Goal: Task Accomplishment & Management: Manage account settings

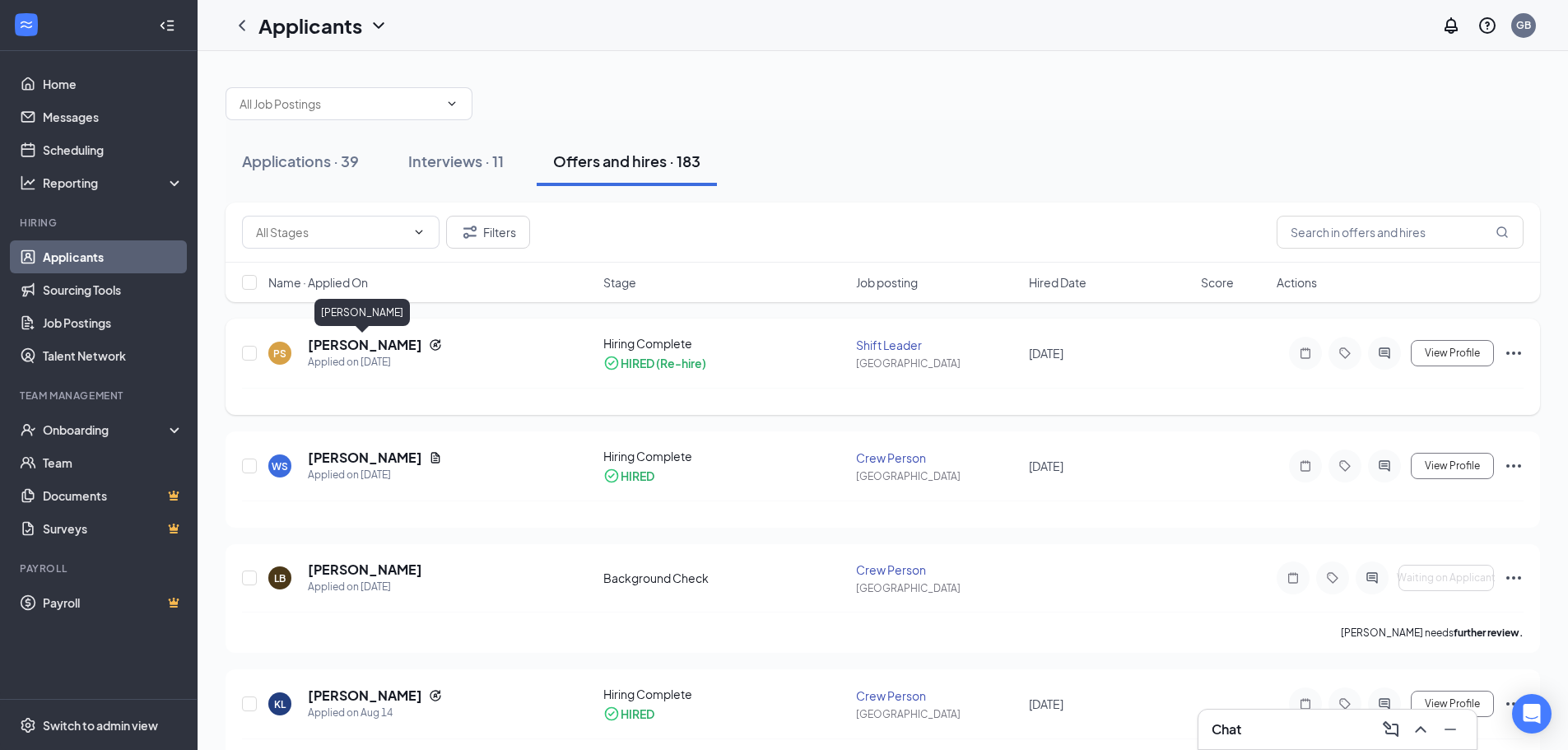
click at [362, 342] on h5 "[PERSON_NAME]" at bounding box center [365, 344] width 114 height 18
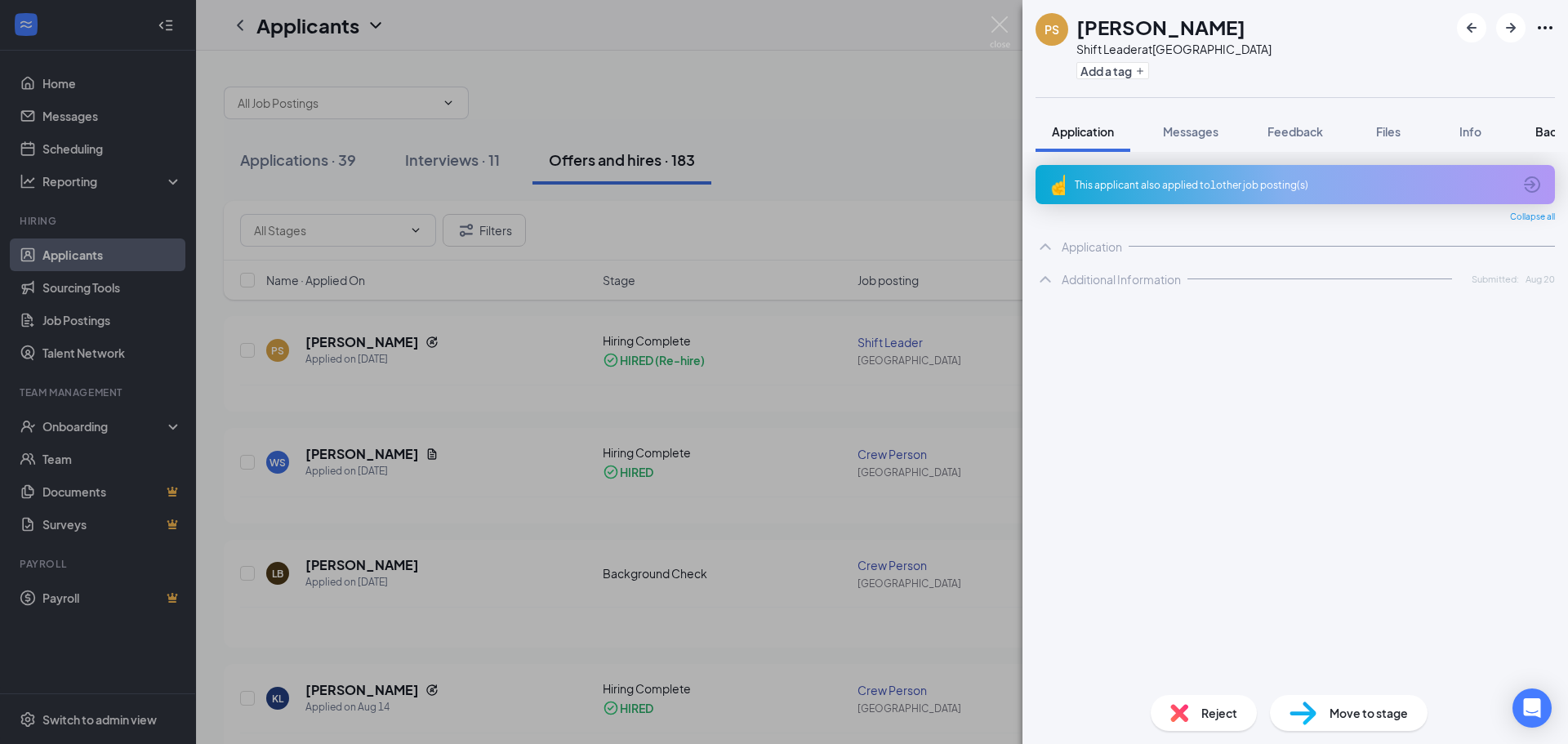
click at [1538, 126] on span "Background" at bounding box center [1569, 131] width 67 height 15
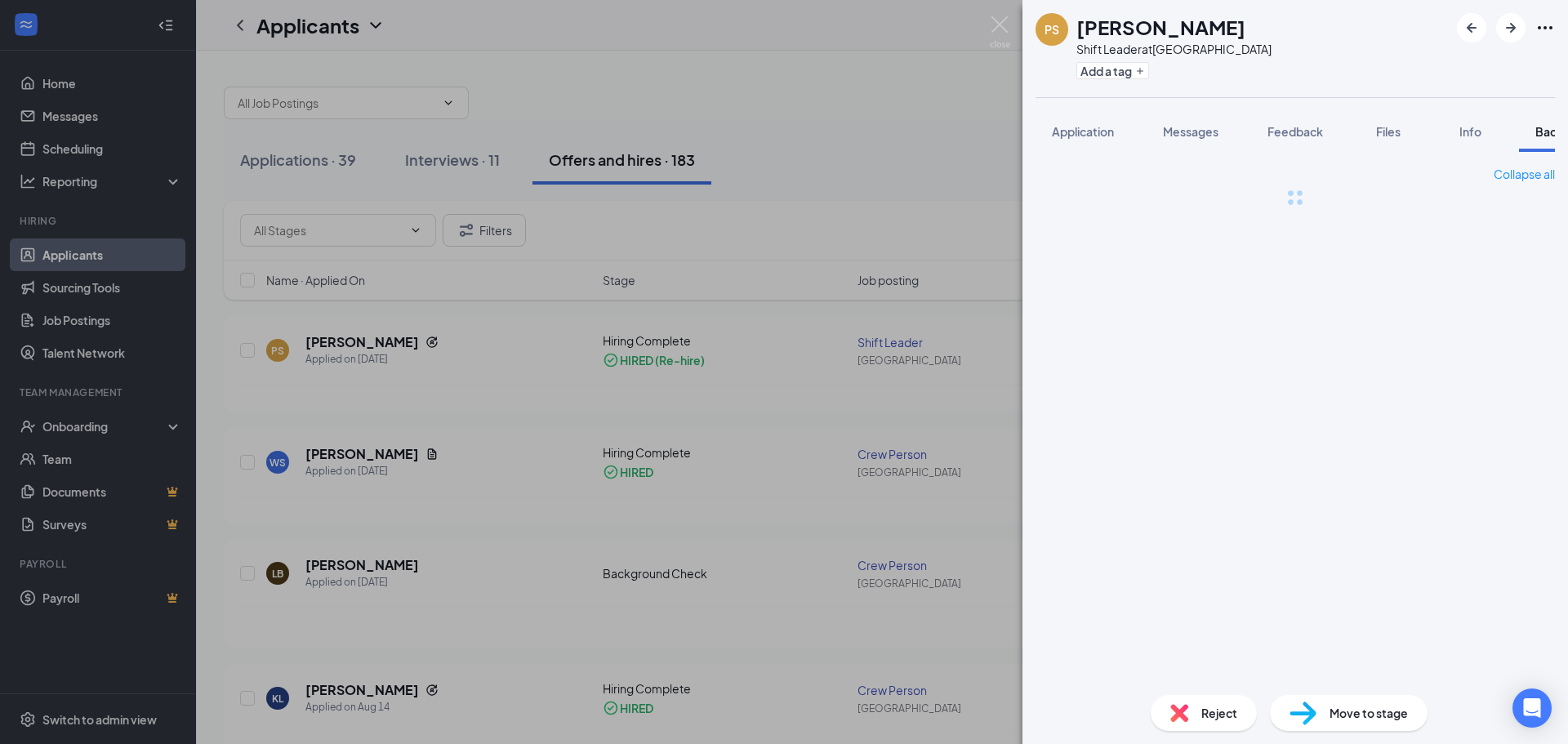
scroll to position [0, 67]
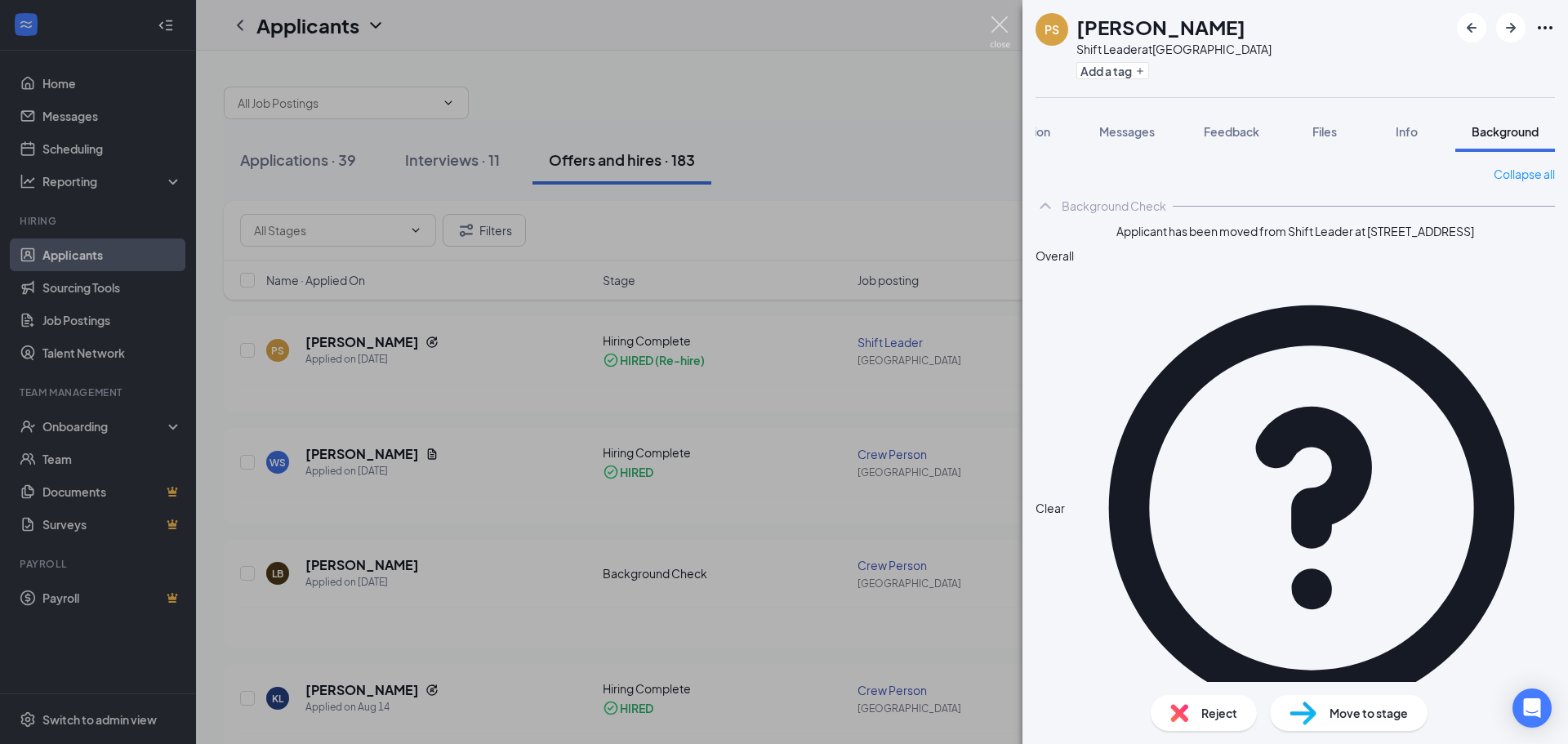
click at [994, 32] on img at bounding box center [1000, 32] width 20 height 32
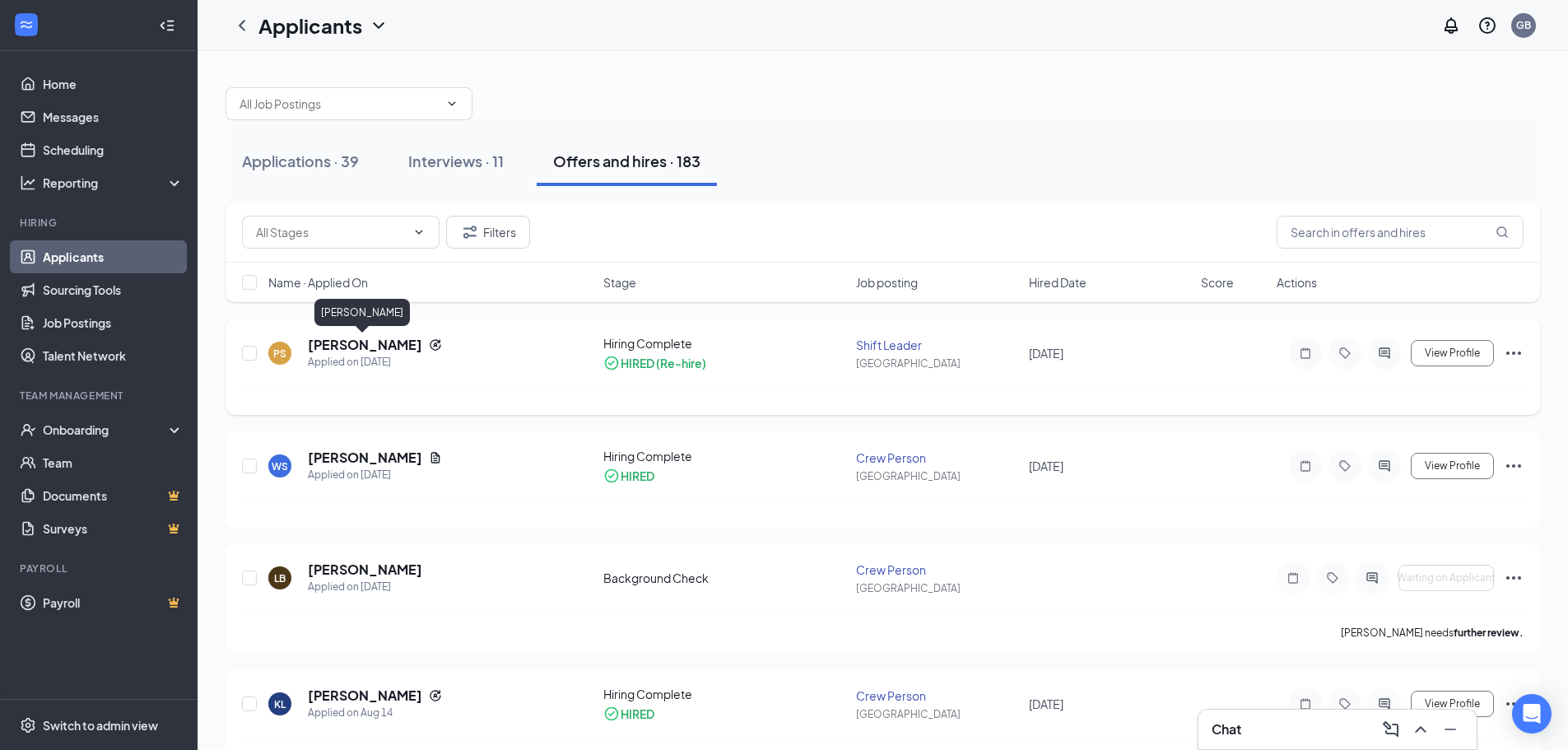
click at [383, 345] on h5 "[PERSON_NAME]" at bounding box center [365, 344] width 114 height 18
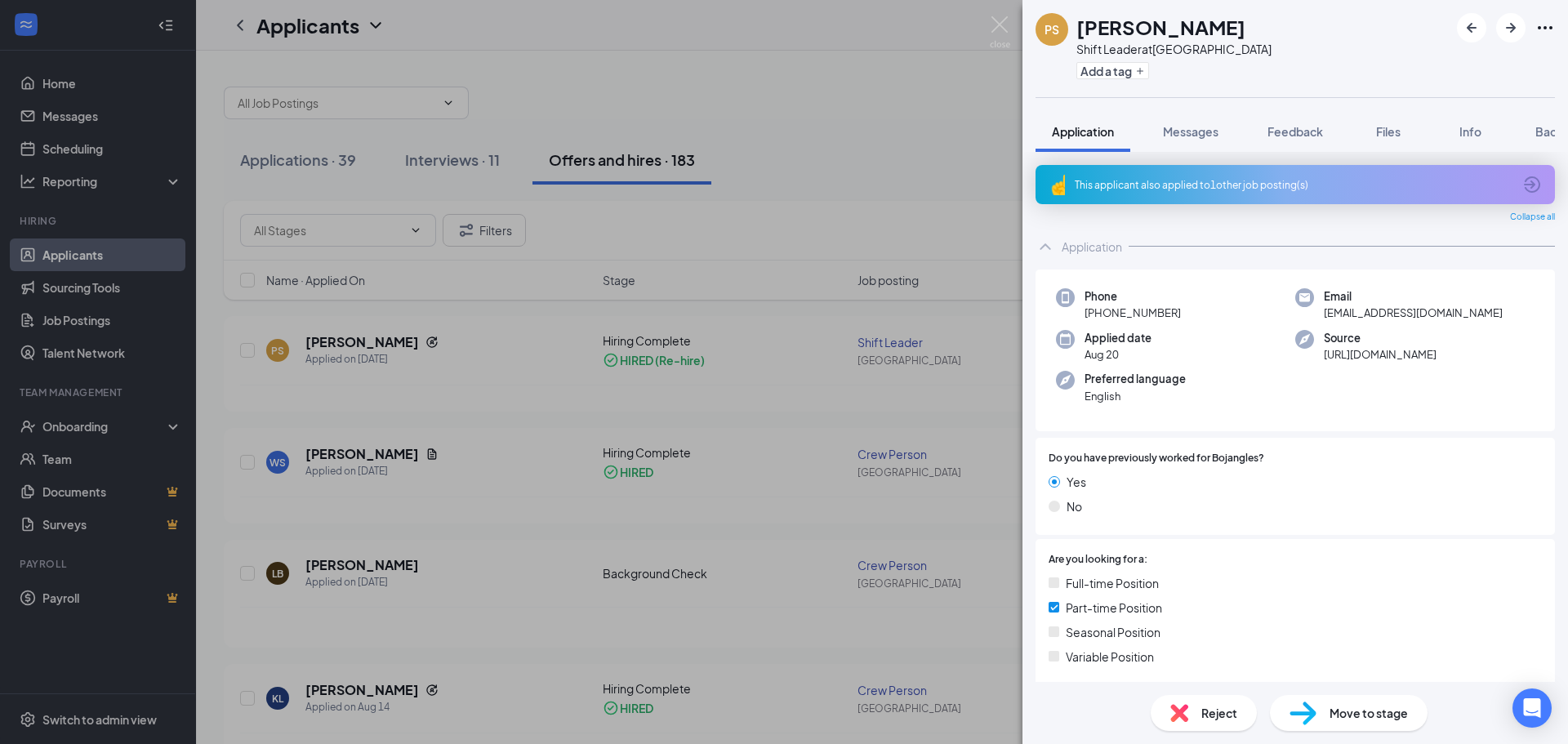
click at [825, 113] on div "PS [PERSON_NAME] Shift Leader at [STREET_ADDRESS] Add a tag Application Message…" at bounding box center [784, 372] width 1568 height 744
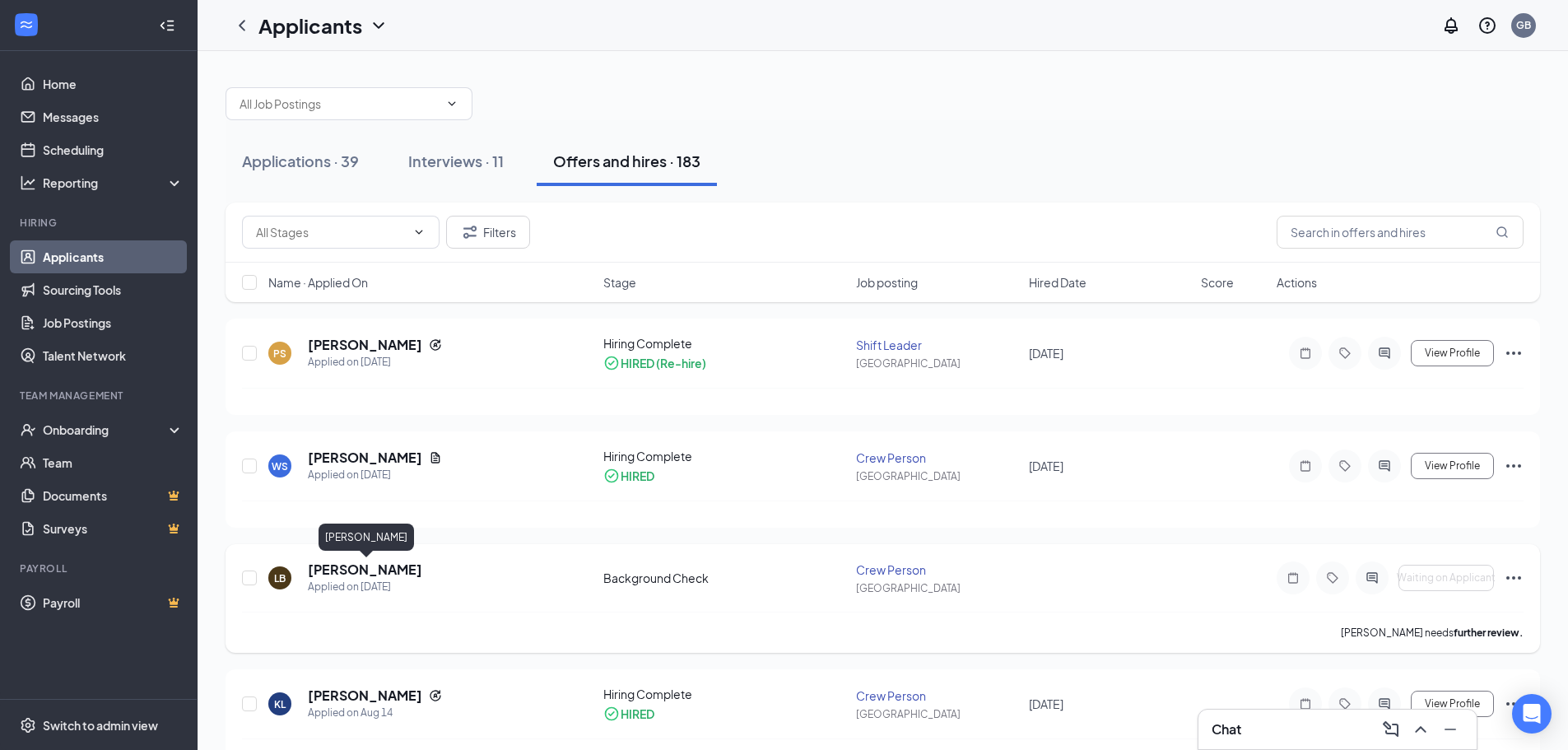
click at [412, 569] on h5 "[PERSON_NAME]" at bounding box center [365, 569] width 114 height 18
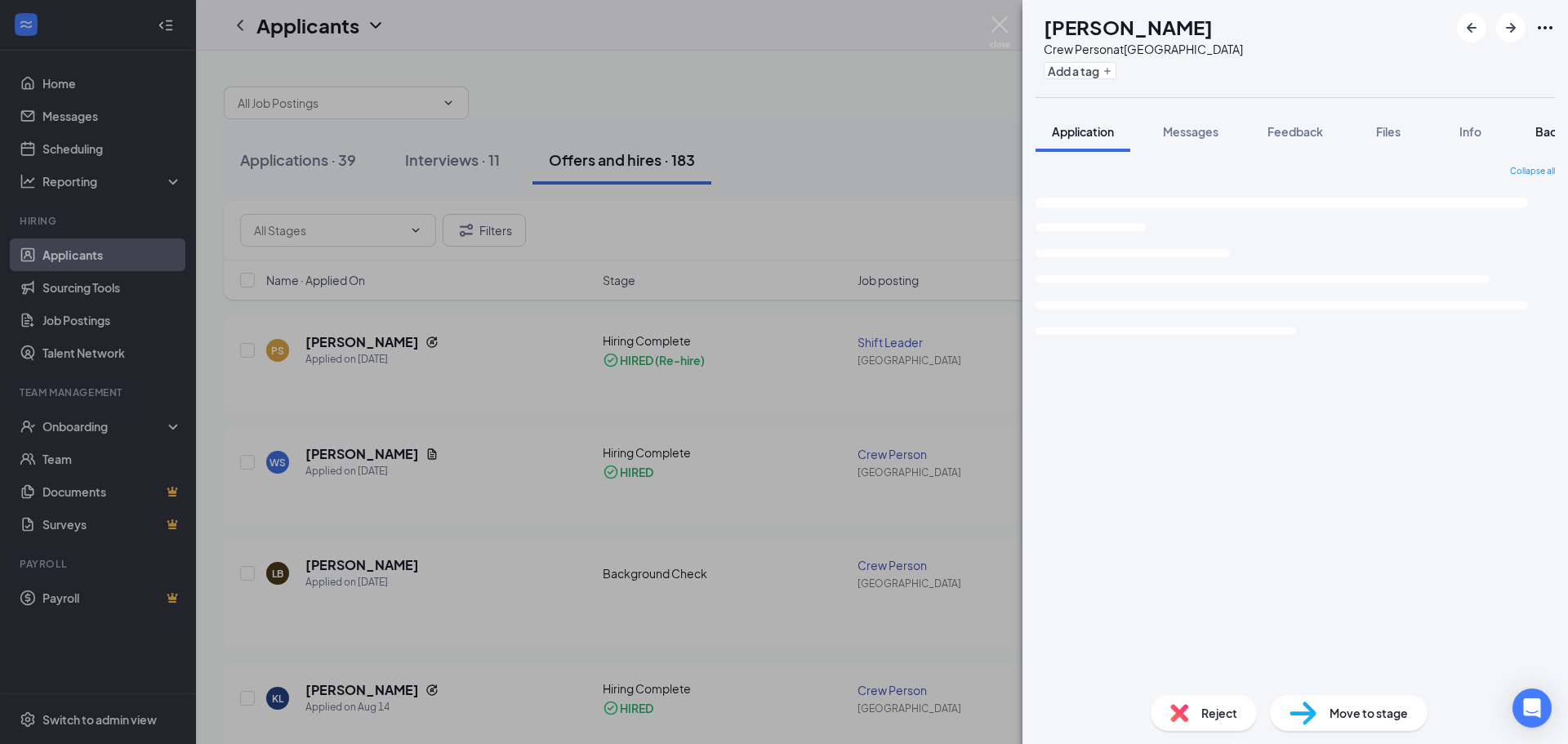
click at [1540, 123] on div "Background" at bounding box center [1569, 131] width 67 height 17
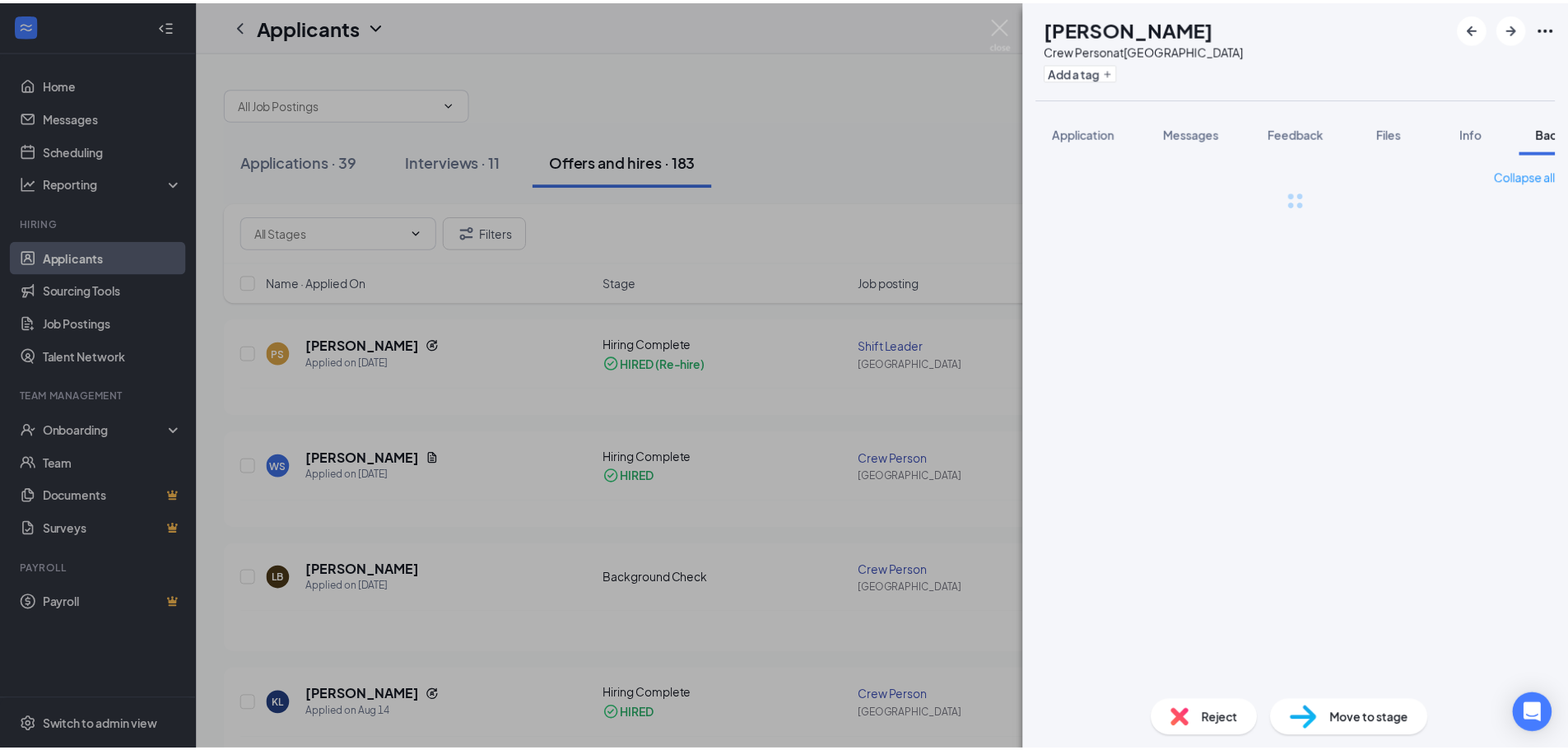
scroll to position [0, 68]
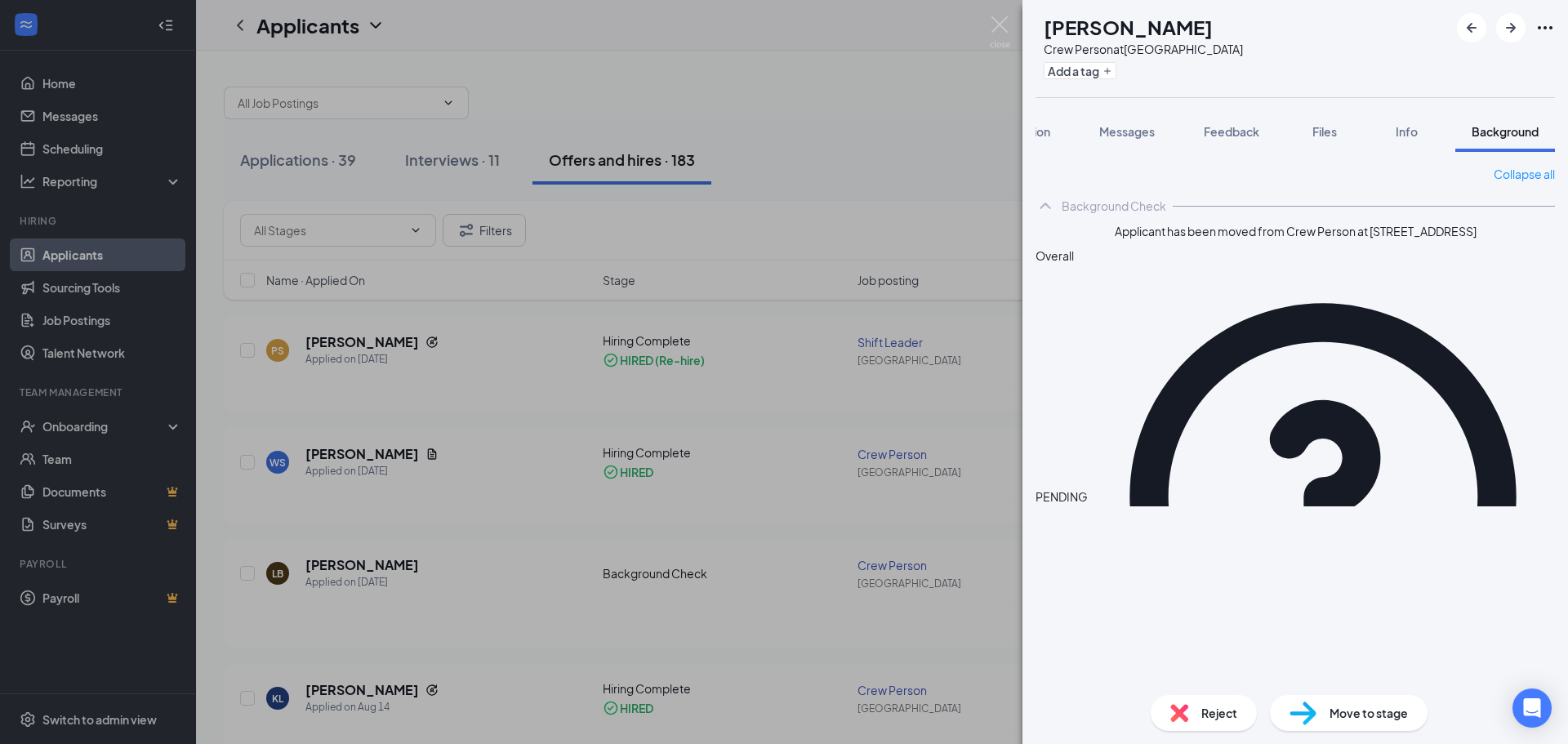
click at [913, 146] on div "LB [PERSON_NAME] Crew Person at [STREET_ADDRESS] Add a tag Application Messages…" at bounding box center [784, 372] width 1568 height 744
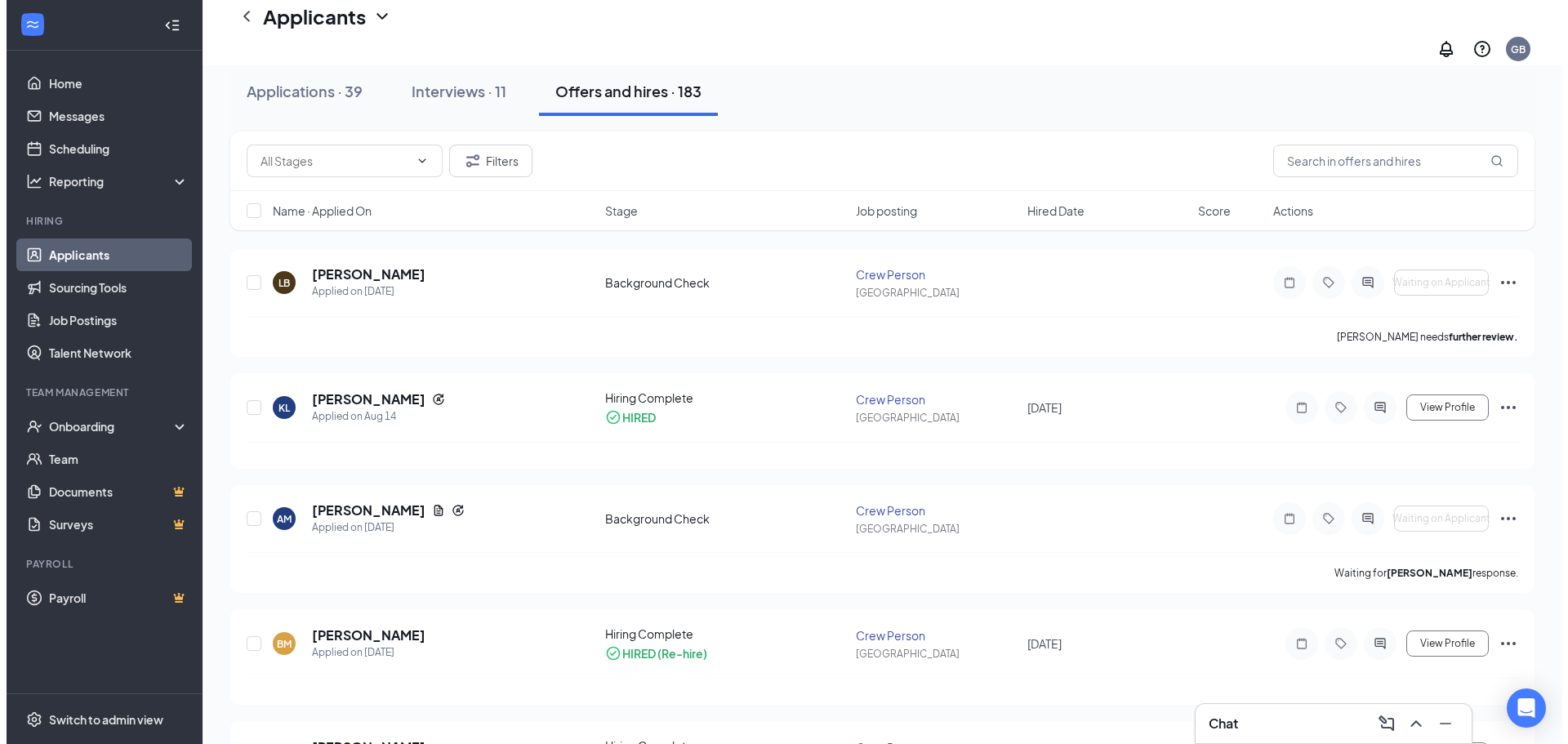
scroll to position [409, 0]
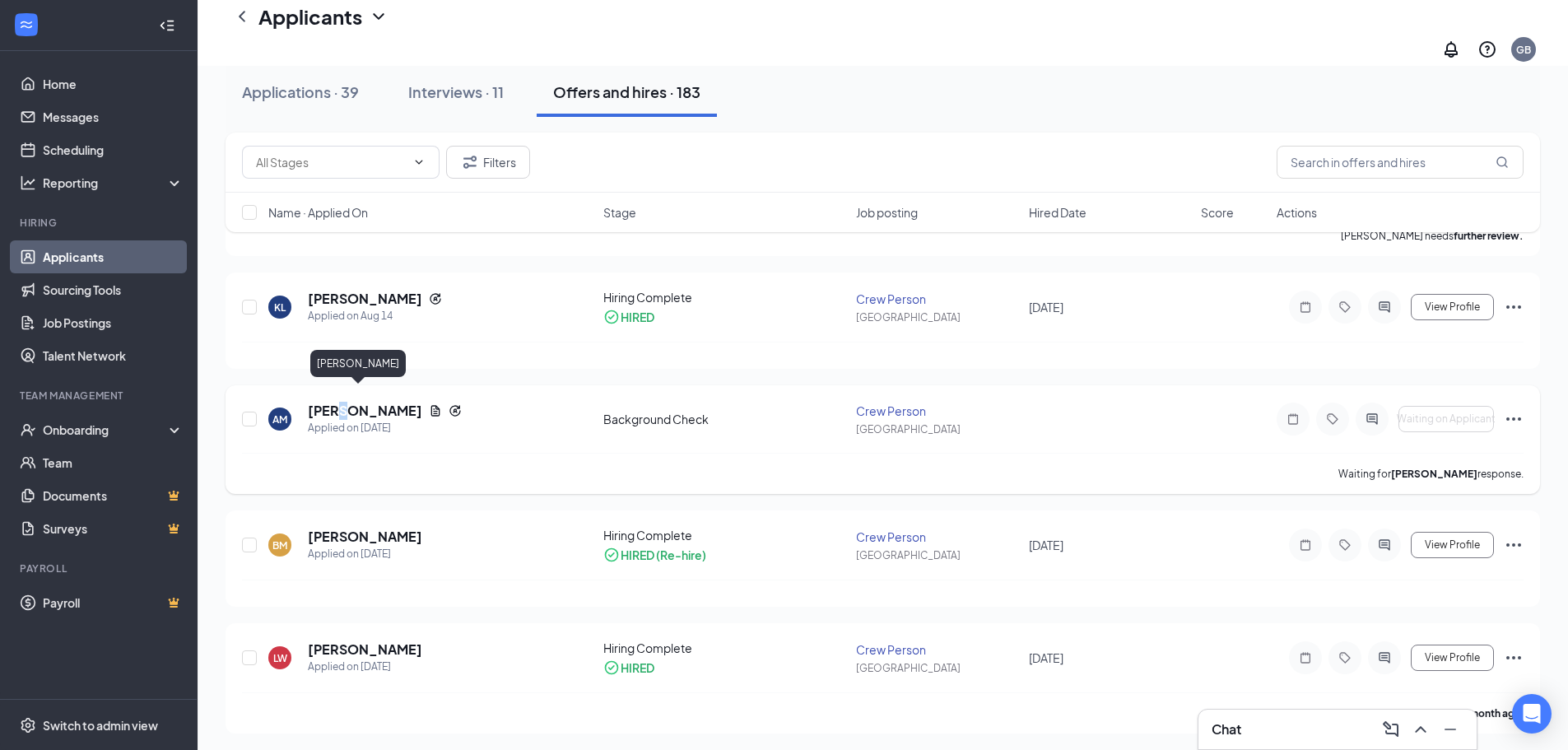
click at [337, 401] on h5 "[PERSON_NAME]" at bounding box center [365, 410] width 114 height 18
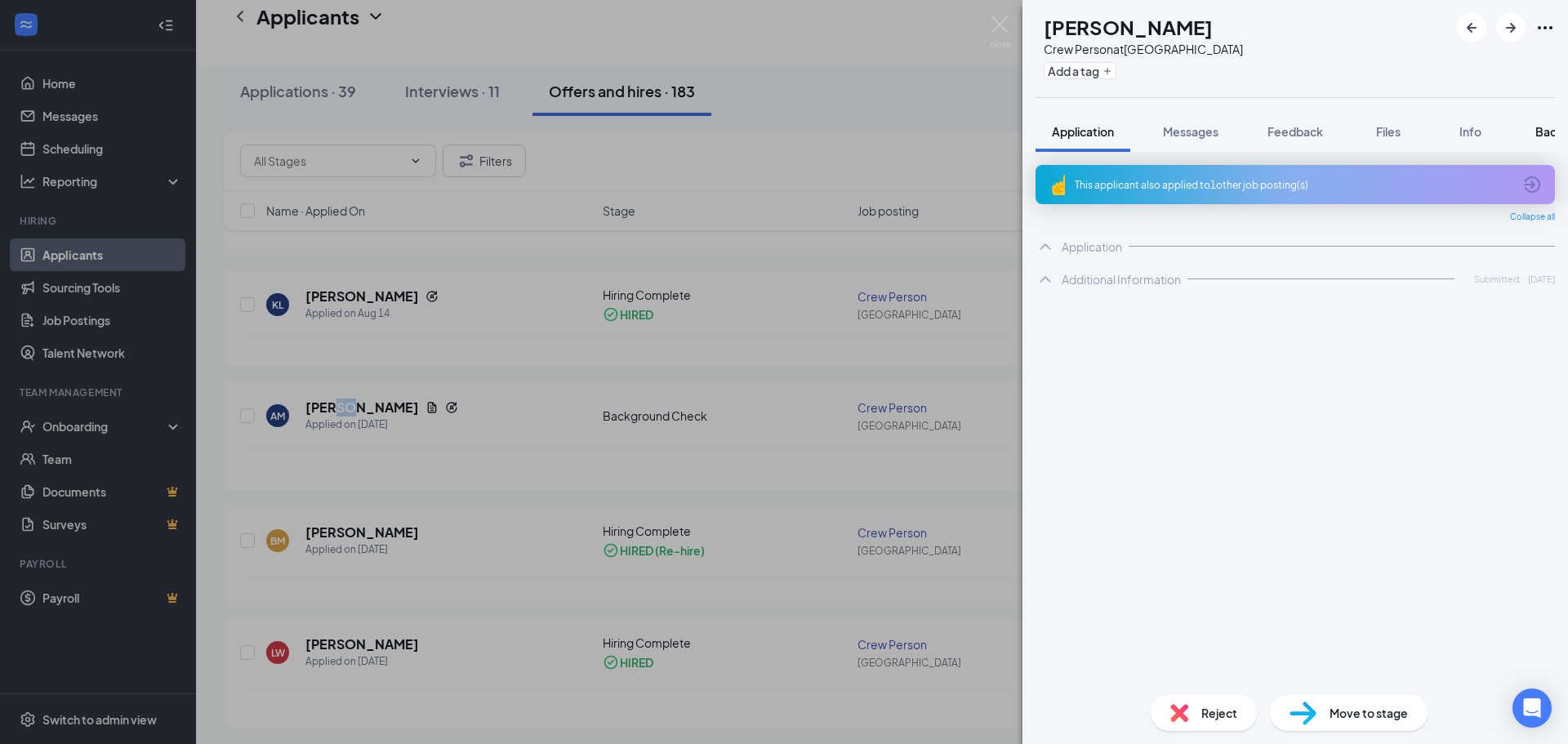
click at [1547, 139] on button "Background" at bounding box center [1569, 131] width 99 height 41
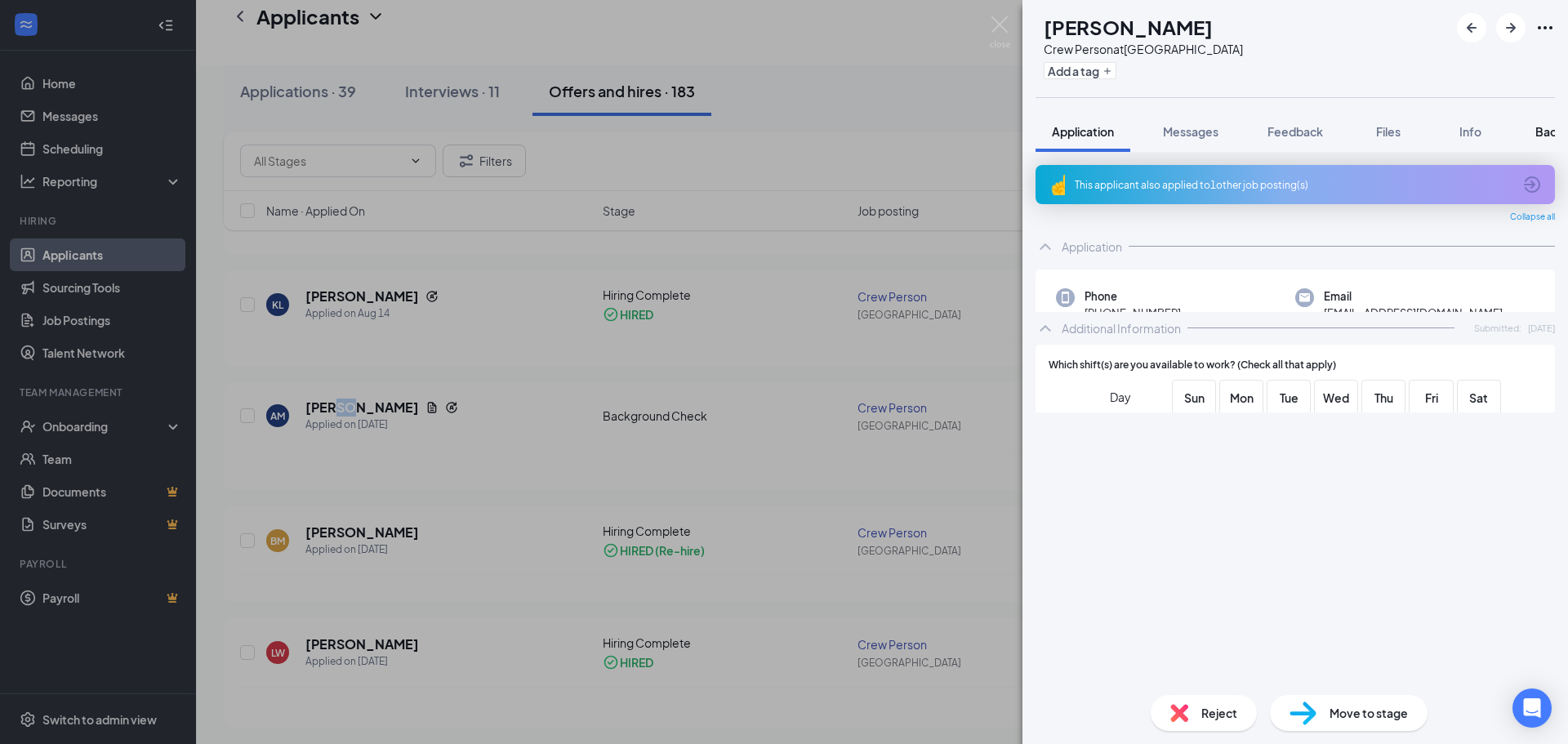
click at [1547, 139] on button "Background" at bounding box center [1569, 131] width 99 height 41
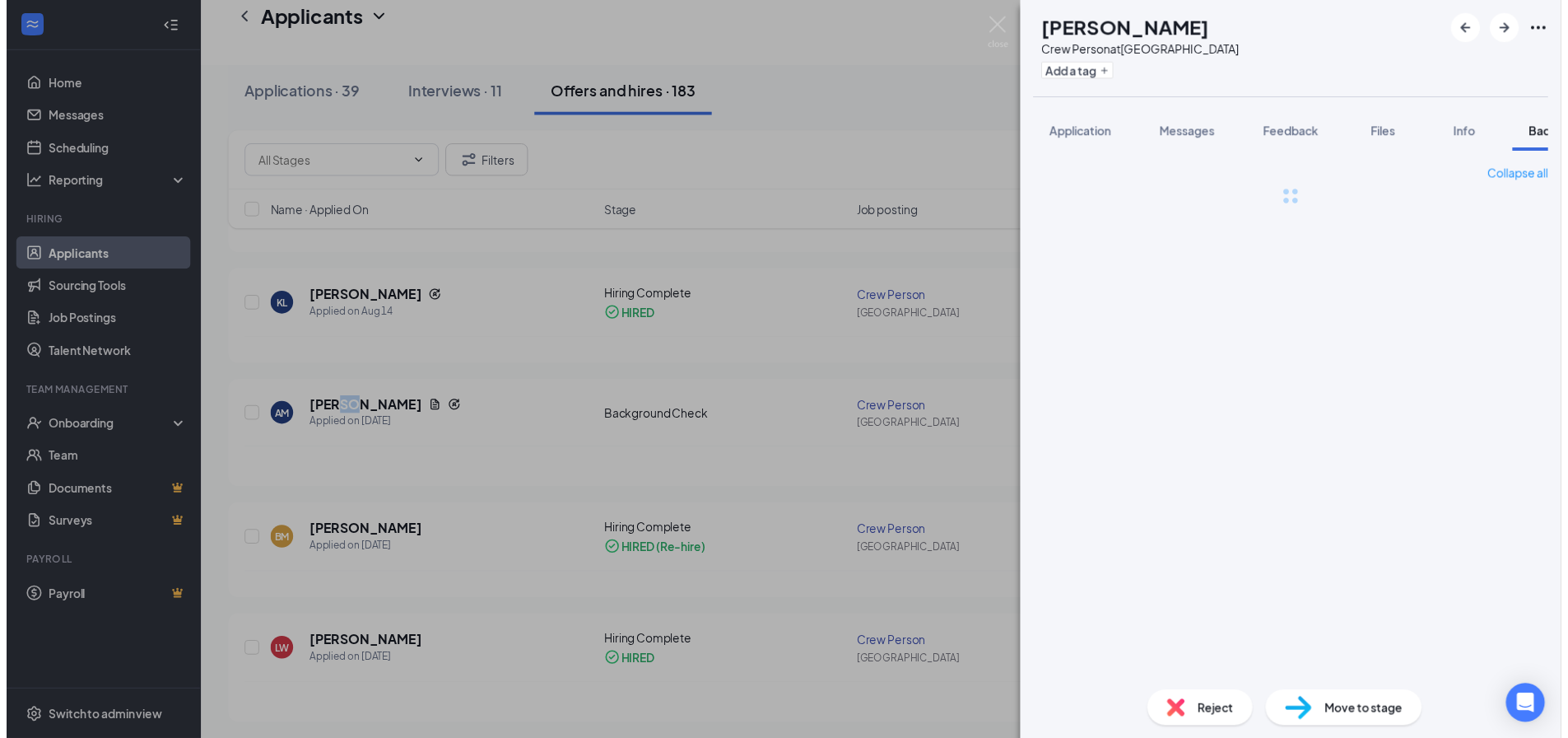
scroll to position [0, 68]
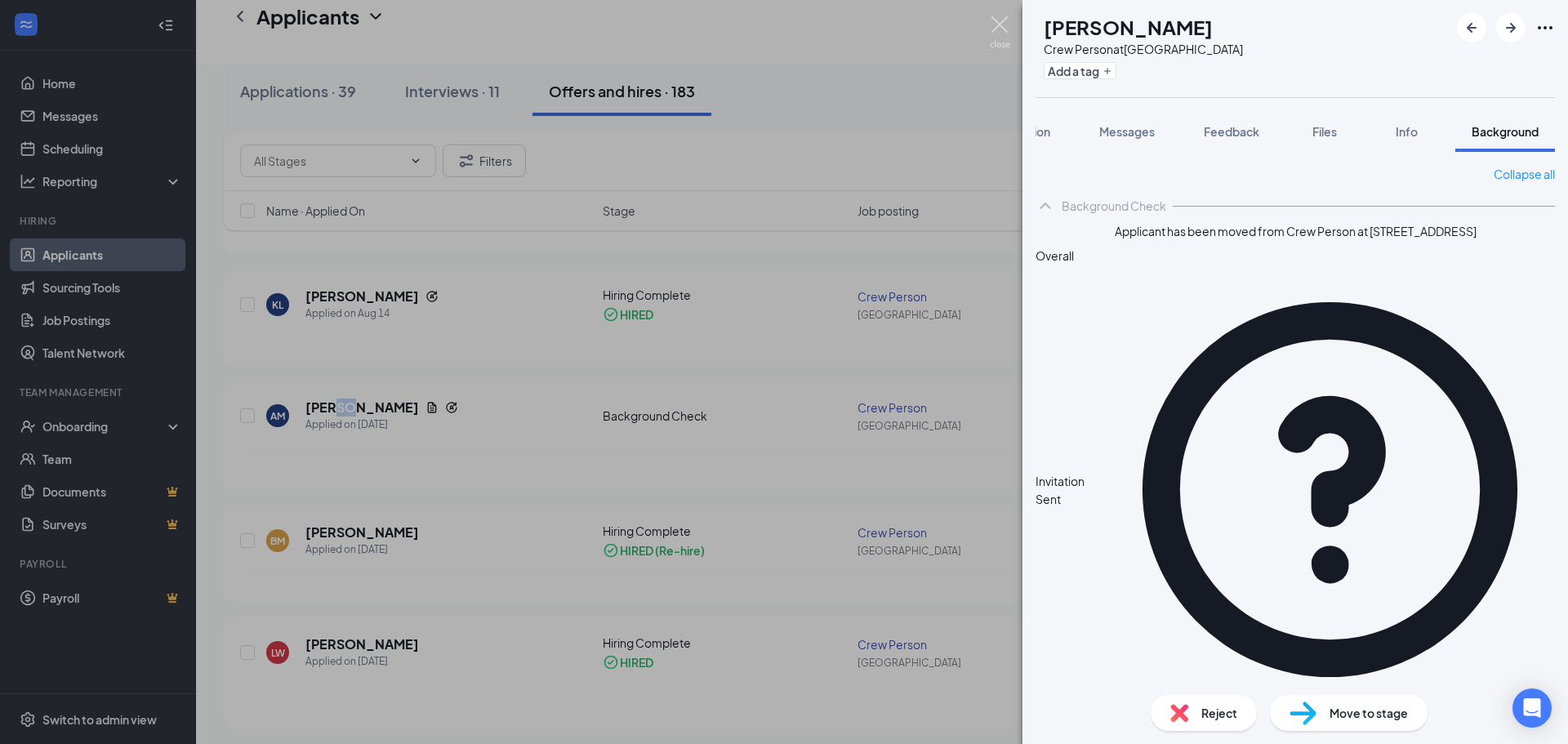
click at [1001, 22] on img at bounding box center [1000, 32] width 20 height 32
